Goal: Task Accomplishment & Management: Manage account settings

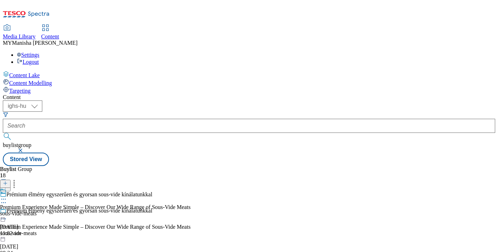
select select "ighs-hu"
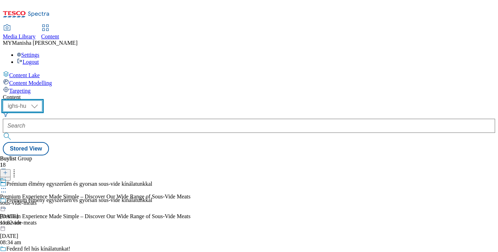
click at [42, 101] on select "ighs-cz ighs-hu ighs-sk" at bounding box center [23, 106] width 40 height 11
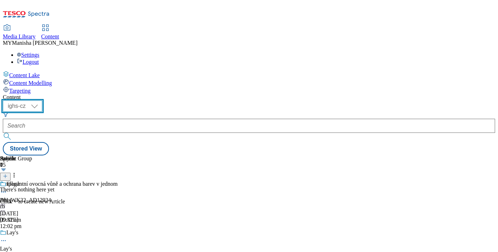
click at [42, 101] on select "ighs-cz ighs-hu ighs-sk" at bounding box center [23, 106] width 40 height 11
select select "ighs-hu"
click at [42, 101] on select "ighs-cz ighs-hu ighs-sk" at bounding box center [23, 106] width 40 height 11
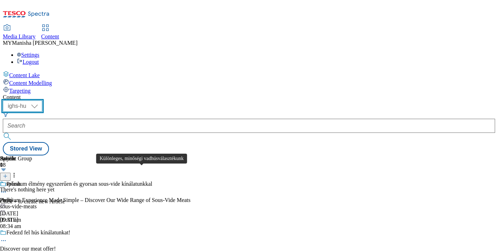
scroll to position [84, 0]
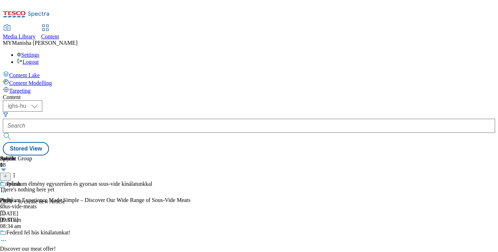
click at [13, 133] on button "submit" at bounding box center [8, 136] width 10 height 7
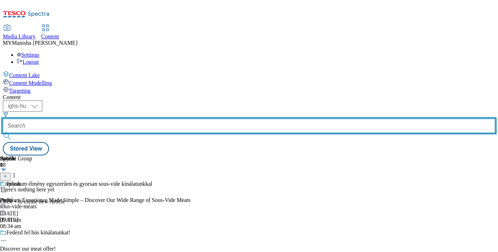
click at [187, 119] on input "text" at bounding box center [249, 126] width 493 height 14
paste input "Premium Quality Steak Selection"
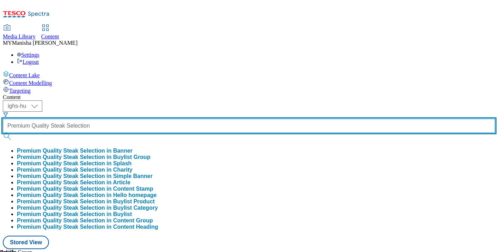
type input "Premium Quality Steak Selection"
click at [3, 133] on button "submit" at bounding box center [8, 136] width 10 height 7
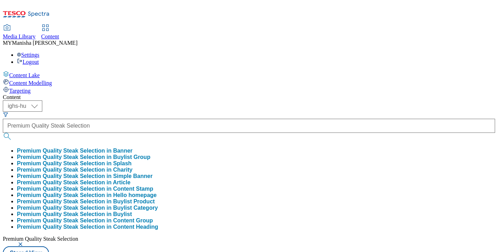
click at [151, 154] on button "Premium Quality Steak Selection in Buylist Group" at bounding box center [84, 157] width 134 height 6
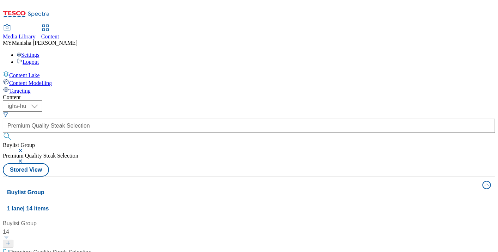
click at [25, 149] on button "button" at bounding box center [21, 151] width 7 height 4
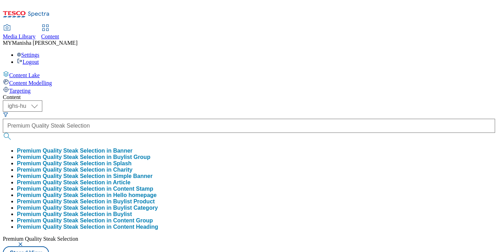
click at [151, 154] on button "Premium Quality Steak Selection in Buylist Group" at bounding box center [84, 157] width 134 height 6
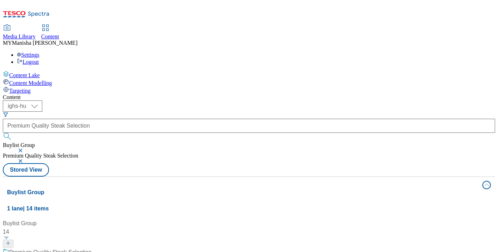
click at [25, 149] on button "button" at bounding box center [21, 151] width 7 height 4
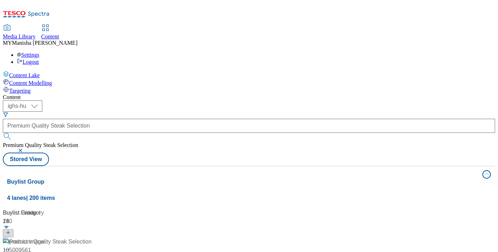
click at [25, 149] on button "button" at bounding box center [21, 151] width 7 height 4
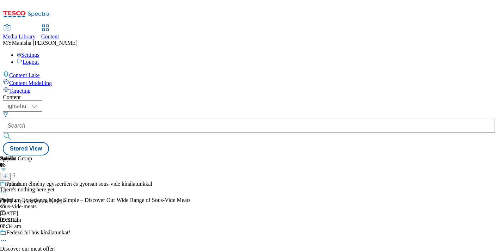
scroll to position [658, 0]
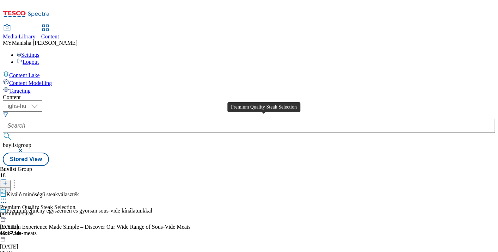
click at [75, 204] on div "Premium Quality Steak Selection" at bounding box center [37, 207] width 75 height 6
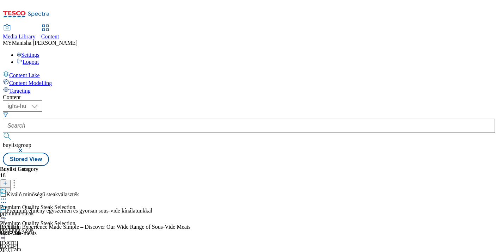
click at [7, 196] on icon at bounding box center [3, 199] width 7 height 7
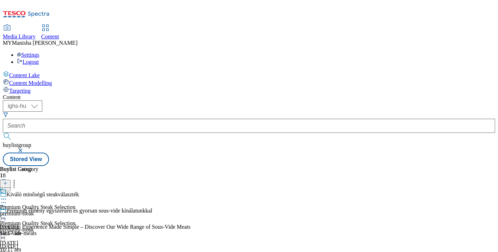
scroll to position [752, 0]
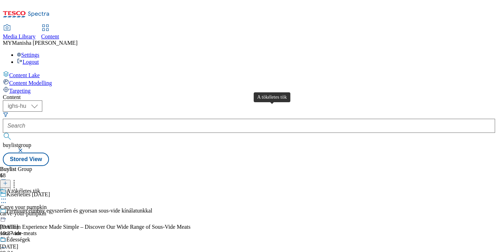
click at [40, 188] on div "A tökéletes tök" at bounding box center [23, 191] width 34 height 6
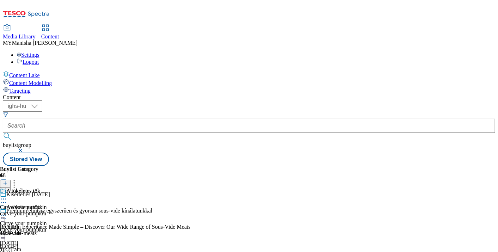
click at [7, 196] on icon at bounding box center [3, 199] width 7 height 7
click at [38, 244] on span "Preview" at bounding box center [30, 246] width 17 height 5
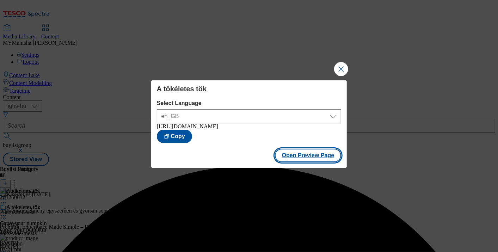
click at [319, 159] on button "Open Preview Page" at bounding box center [308, 155] width 67 height 13
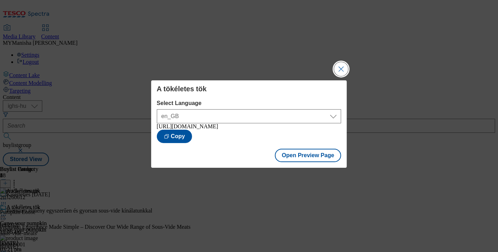
click at [343, 62] on button "Close Modal" at bounding box center [341, 69] width 14 height 14
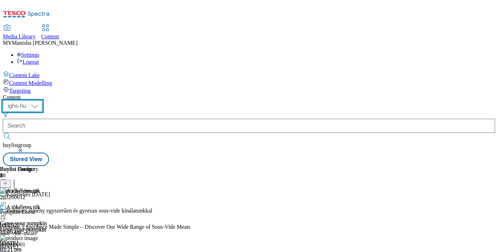
click at [42, 101] on select "ighs-cz ighs-hu ighs-sk" at bounding box center [23, 106] width 40 height 11
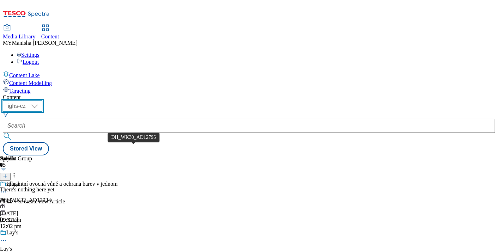
scroll to position [266, 0]
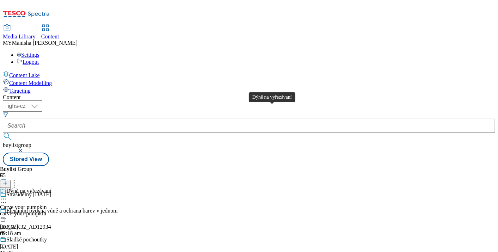
click at [52, 188] on div "Dýně na vyřezávaní" at bounding box center [28, 191] width 45 height 6
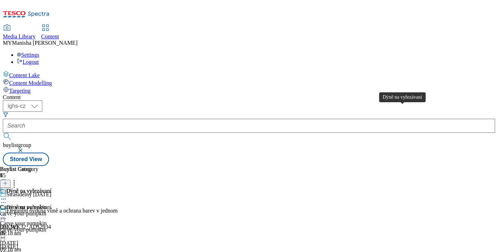
click at [52, 188] on div "Dýně na vyřezávaní" at bounding box center [28, 191] width 45 height 6
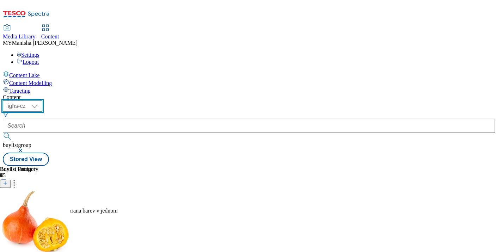
click at [42, 101] on select "ighs-cz ighs-hu ighs-sk" at bounding box center [23, 106] width 40 height 11
select select "ighs-hu"
click at [42, 101] on select "ighs-cz ighs-hu ighs-sk" at bounding box center [23, 106] width 40 height 11
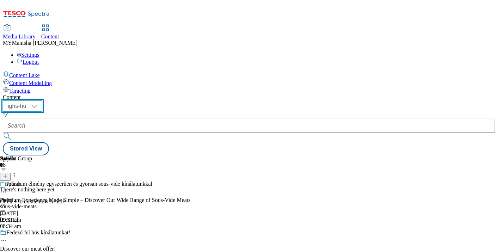
scroll to position [803, 0]
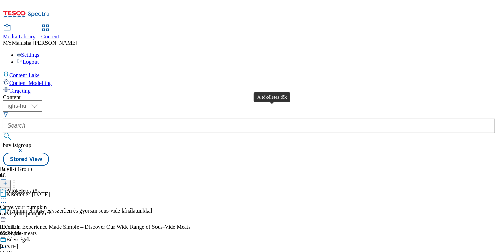
click at [40, 188] on div "A tökéletes tök" at bounding box center [23, 191] width 34 height 6
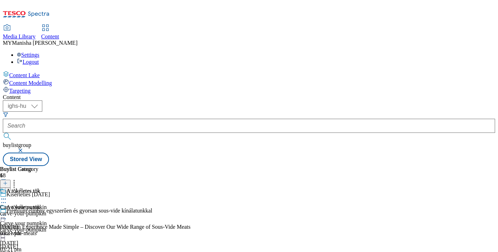
click at [7, 212] on icon at bounding box center [3, 215] width 7 height 7
click at [30, 228] on span "Edit" at bounding box center [26, 230] width 8 height 5
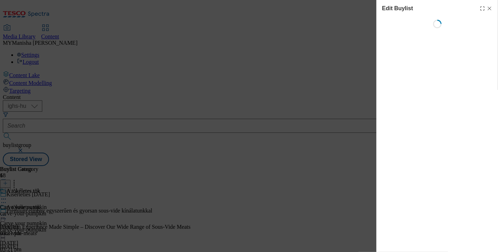
select select "evergreen"
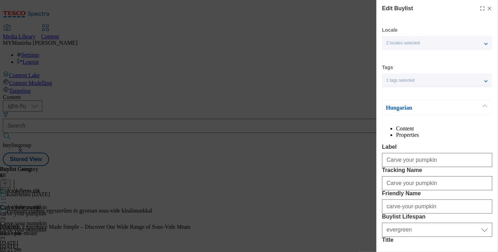
select select "Banner"
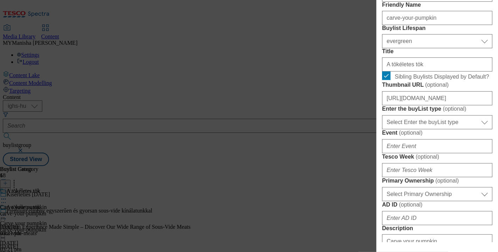
scroll to position [191, 0]
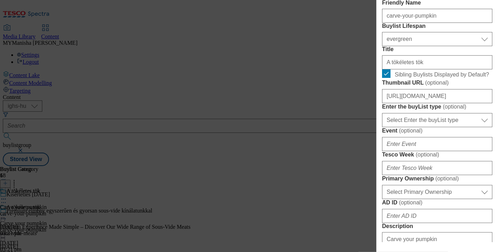
click at [326, 66] on div "Edit Buylist Locale 2 locales selected Hungarian English Tags 1 tags selected b…" at bounding box center [249, 126] width 498 height 252
click at [313, 68] on div "Edit Buylist Locale 2 locales selected Hungarian English Tags 1 tags selected b…" at bounding box center [249, 126] width 498 height 252
click at [309, 35] on div "Edit Buylist Locale 2 locales selected Hungarian English Tags 1 tags selected b…" at bounding box center [249, 126] width 498 height 252
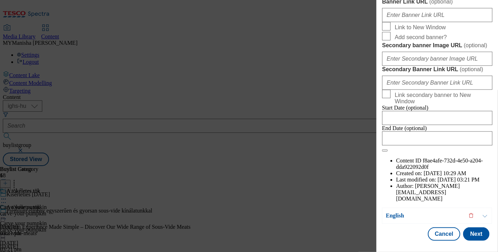
scroll to position [832, 0]
click at [436, 228] on button "Cancel" at bounding box center [444, 234] width 32 height 13
select select "evergreen"
select select "Banner"
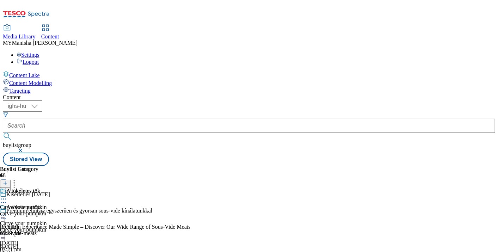
scroll to position [674, 0]
click at [7, 196] on icon at bounding box center [3, 199] width 7 height 7
click at [33, 210] on button "Edit" at bounding box center [23, 214] width 19 height 8
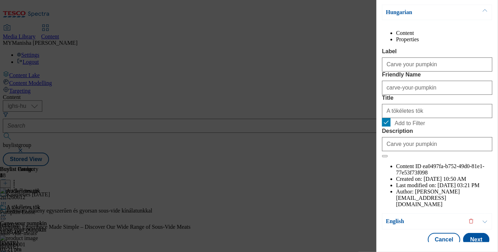
scroll to position [115, 0]
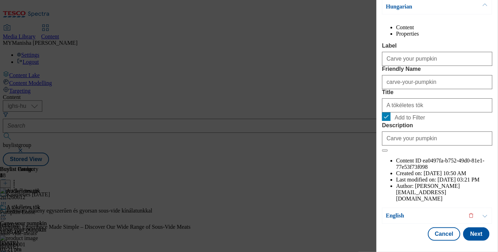
click at [310, 77] on div "Edit Buylist Category Locale 2 locales selected Hungarian English Tags 1 tags s…" at bounding box center [249, 126] width 498 height 252
click at [428, 228] on button "Cancel" at bounding box center [444, 234] width 32 height 13
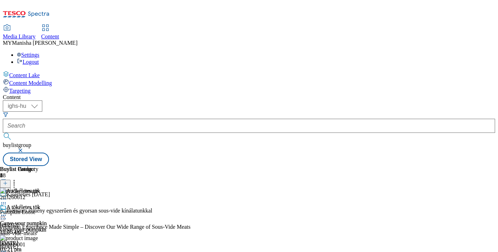
click at [7, 199] on icon at bounding box center [3, 202] width 7 height 7
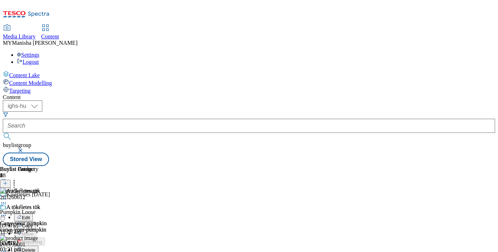
click at [33, 213] on button "Edit" at bounding box center [23, 217] width 19 height 8
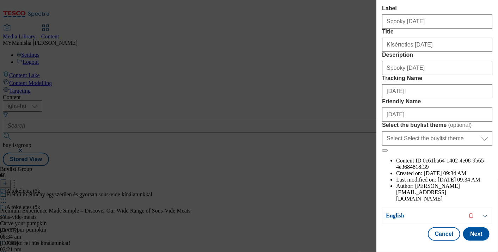
scroll to position [129, 0]
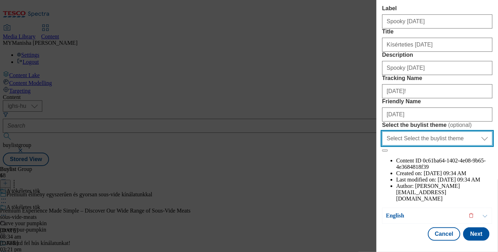
click at [426, 146] on select "Select Select the buylist theme default fandf" at bounding box center [437, 139] width 110 height 14
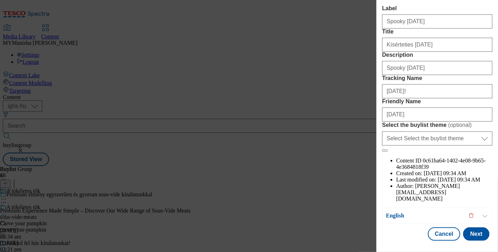
click at [430, 105] on label "Friendly Name" at bounding box center [437, 101] width 110 height 6
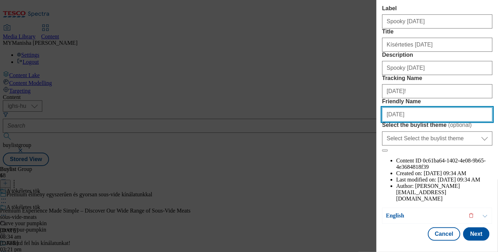
click at [430, 122] on input "halloween" at bounding box center [437, 115] width 110 height 14
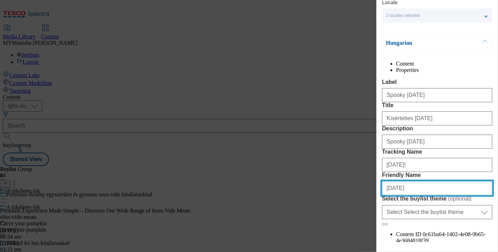
scroll to position [26, 0]
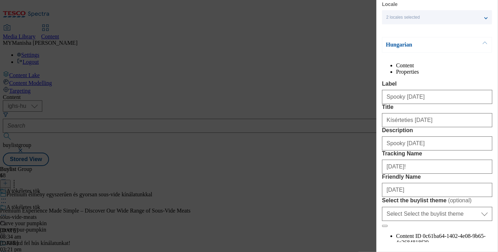
click at [459, 72] on li "Properties" at bounding box center [445, 72] width 96 height 6
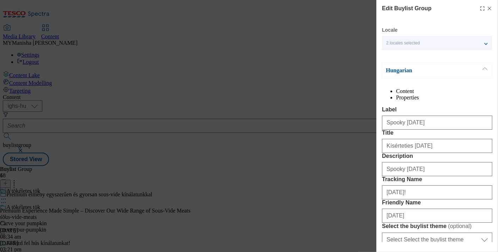
click at [340, 31] on div "Edit Buylist Group Locale 2 locales selected Hungarian English Hungarian Conten…" at bounding box center [249, 126] width 498 height 252
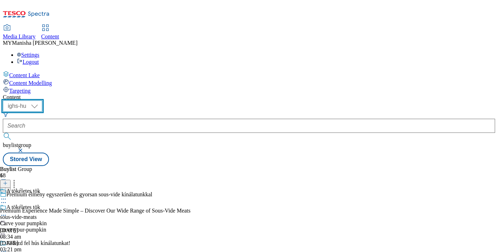
click at [42, 101] on select "ighs-cz ighs-hu ighs-sk" at bounding box center [23, 106] width 40 height 11
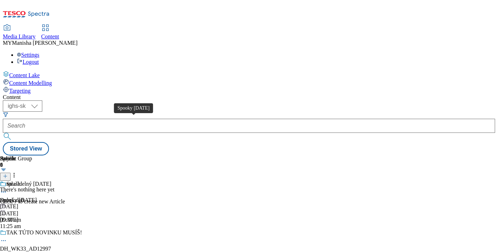
click at [37, 197] on div "Spooky Halloween" at bounding box center [18, 200] width 37 height 6
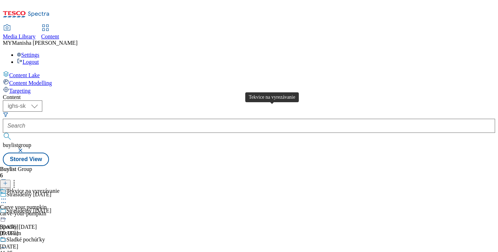
click at [60, 188] on div "Tekvice na vyrezávanie" at bounding box center [32, 191] width 53 height 6
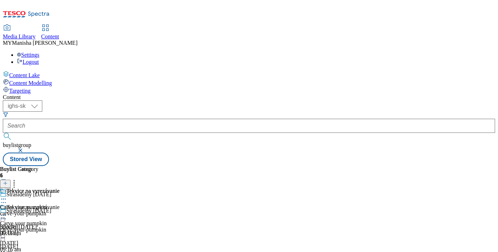
click at [7, 196] on icon at bounding box center [3, 199] width 7 height 7
drag, startPoint x: 403, startPoint y: 198, endPoint x: 406, endPoint y: 200, distance: 4.5
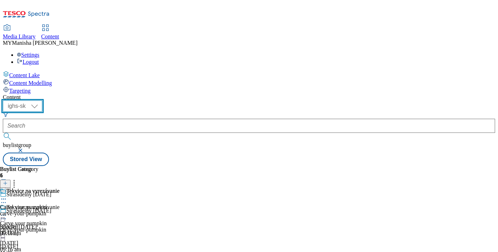
click at [42, 101] on select "ighs-cz ighs-hu ighs-sk" at bounding box center [23, 106] width 40 height 11
select select "ighs-hu"
click at [42, 101] on select "ighs-cz ighs-hu ighs-sk" at bounding box center [23, 106] width 40 height 11
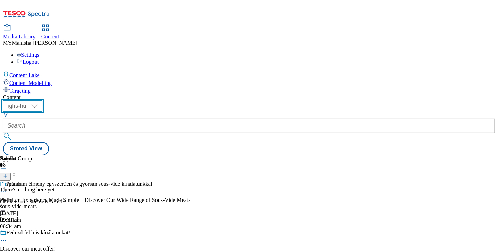
scroll to position [746, 0]
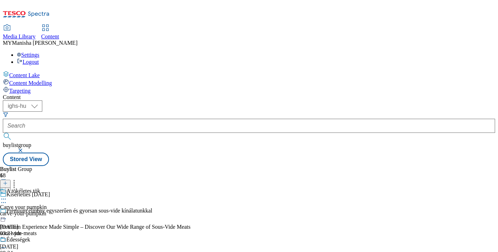
click at [7, 196] on icon at bounding box center [3, 199] width 7 height 7
click at [33, 210] on button "Edit" at bounding box center [23, 214] width 19 height 8
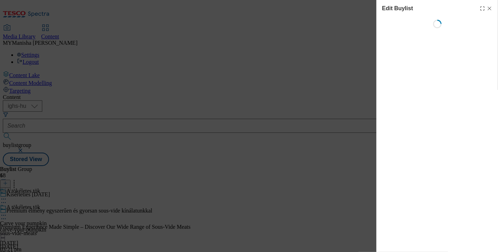
select select "evergreen"
select select "Banner"
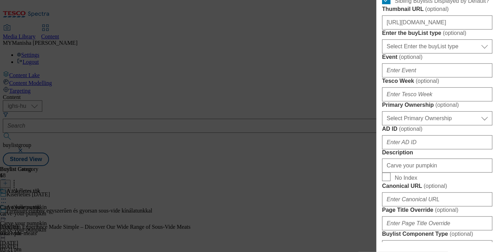
scroll to position [265, 0]
click at [438, 53] on select "Select Enter the buyList type event supplier funded long term >4 weeks supplier…" at bounding box center [437, 46] width 110 height 14
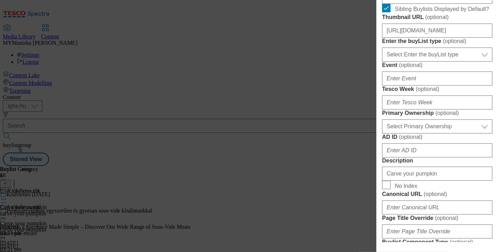
scroll to position [256, 0]
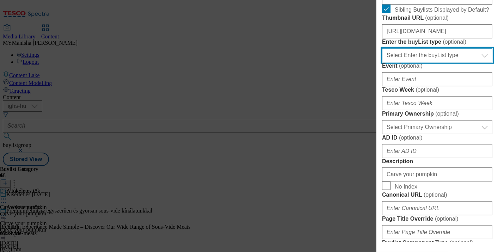
click at [424, 62] on select "Select Enter the buyList type event supplier funded long term >4 weeks supplier…" at bounding box center [437, 55] width 110 height 14
click at [443, 62] on select "Select Enter the buyList type event supplier funded long term >4 weeks supplier…" at bounding box center [437, 55] width 110 height 14
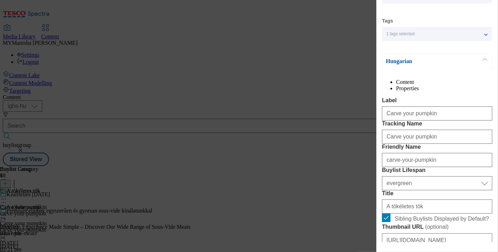
scroll to position [46, 0]
